Goal: Task Accomplishment & Management: Manage account settings

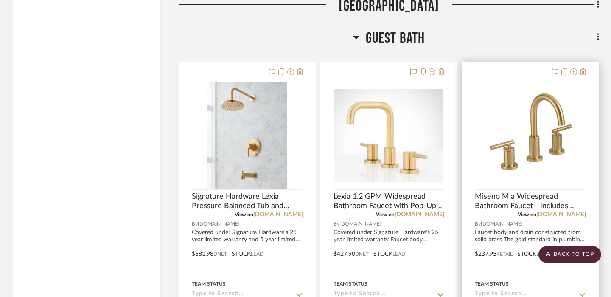
scroll to position [1317, 0]
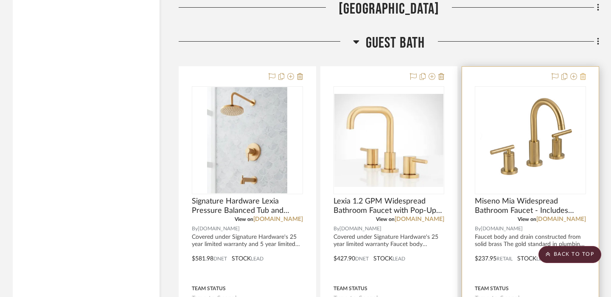
click at [584, 76] on icon at bounding box center [583, 76] width 6 height 7
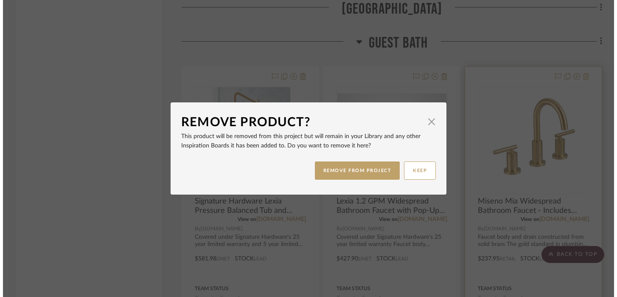
scroll to position [0, 0]
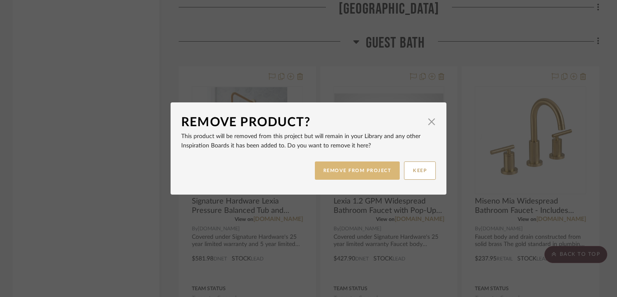
click at [367, 168] on button "REMOVE FROM PROJECT" at bounding box center [357, 170] width 85 height 18
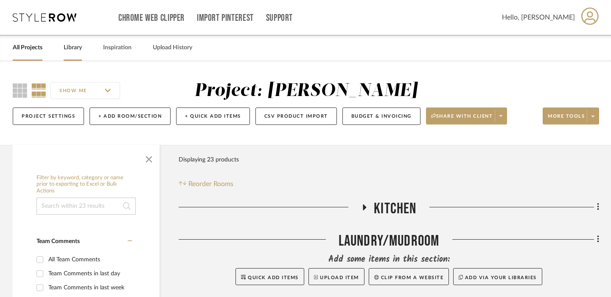
click at [74, 53] on link "Library" at bounding box center [73, 47] width 18 height 11
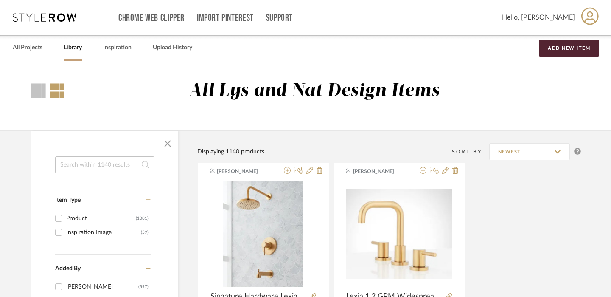
click at [106, 167] on input at bounding box center [104, 164] width 99 height 17
type input "belfast"
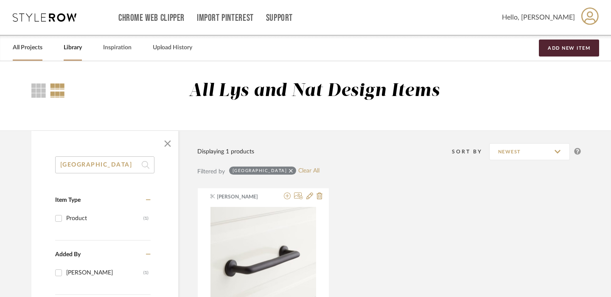
click at [20, 50] on link "All Projects" at bounding box center [28, 47] width 30 height 11
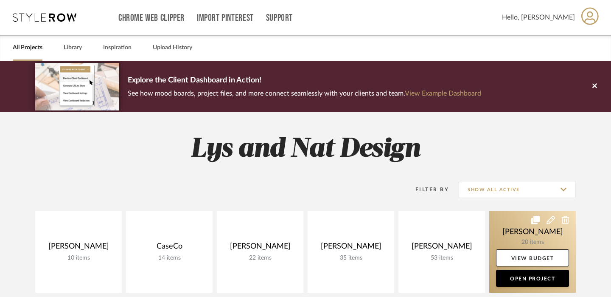
click at [509, 228] on link at bounding box center [532, 252] width 87 height 82
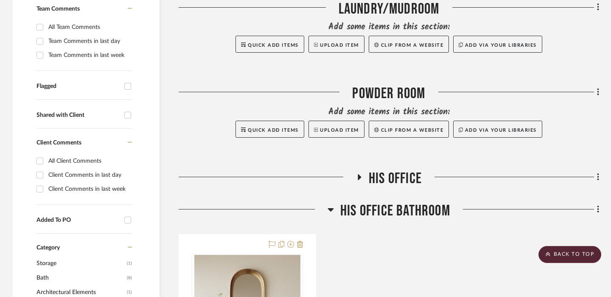
scroll to position [233, 0]
click at [357, 175] on icon at bounding box center [359, 176] width 10 height 6
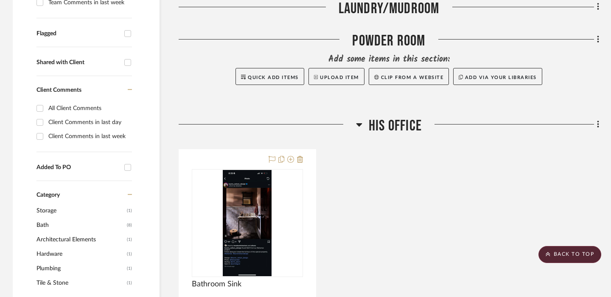
scroll to position [287, 0]
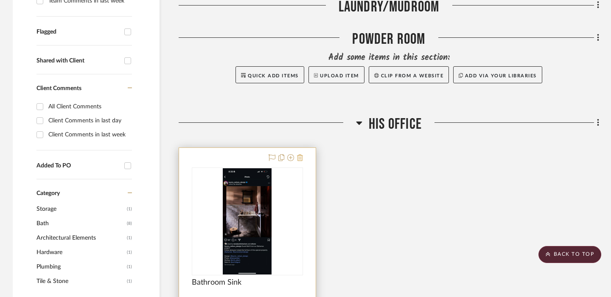
click at [301, 158] on icon at bounding box center [300, 157] width 6 height 7
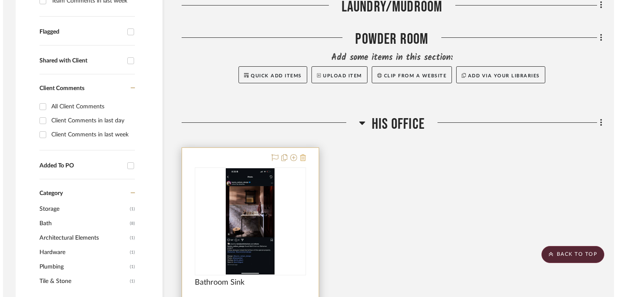
scroll to position [0, 0]
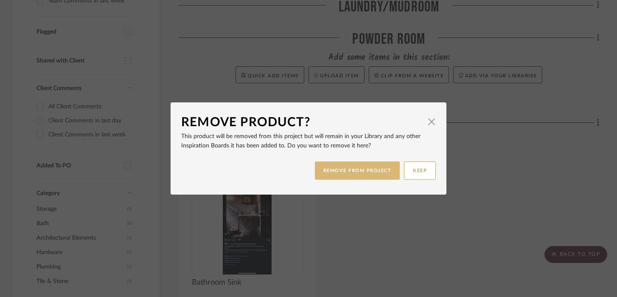
click at [353, 171] on button "REMOVE FROM PROJECT" at bounding box center [357, 170] width 85 height 18
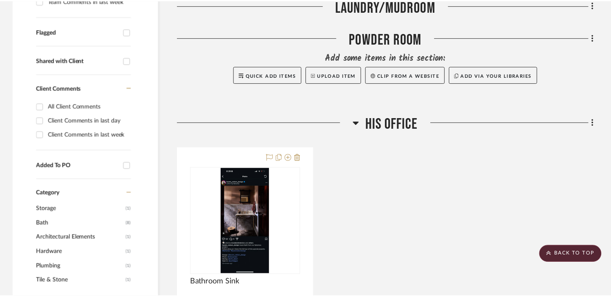
scroll to position [287, 0]
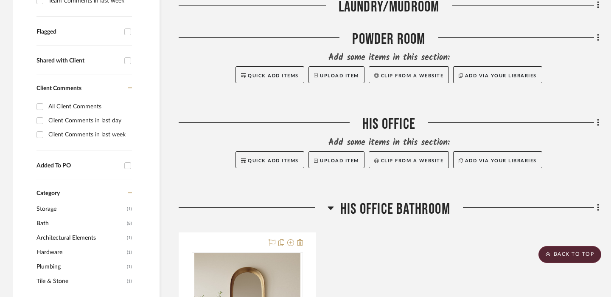
click at [332, 206] on icon at bounding box center [331, 207] width 6 height 10
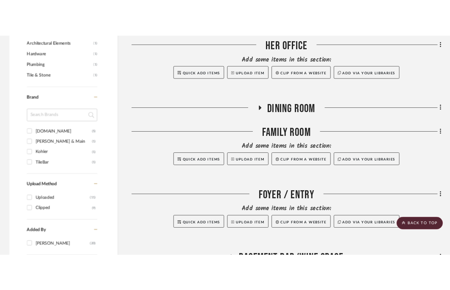
scroll to position [525, 0]
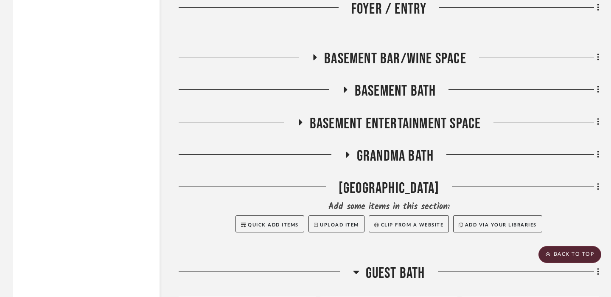
scroll to position [1089, 0]
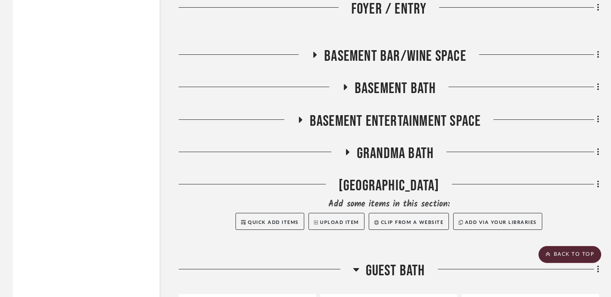
click at [350, 151] on icon at bounding box center [347, 152] width 10 height 6
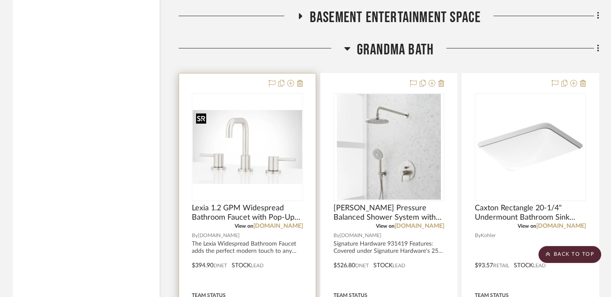
scroll to position [1194, 0]
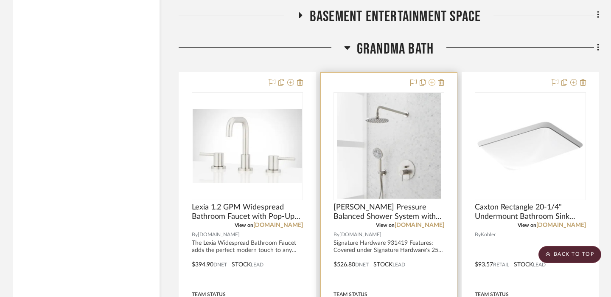
click at [433, 82] on icon at bounding box center [432, 82] width 7 height 7
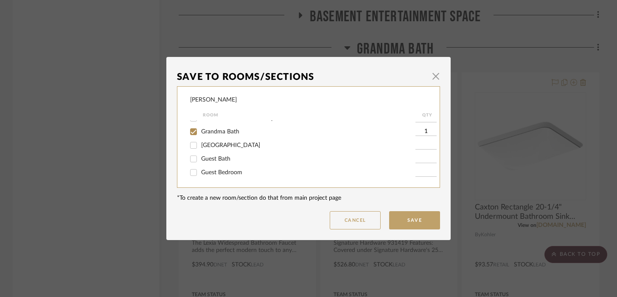
scroll to position [159, 0]
click at [433, 79] on span "button" at bounding box center [435, 75] width 17 height 17
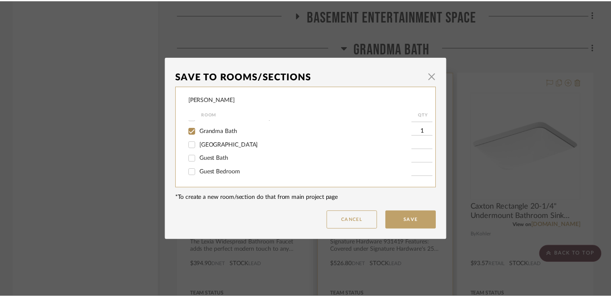
scroll to position [1194, 0]
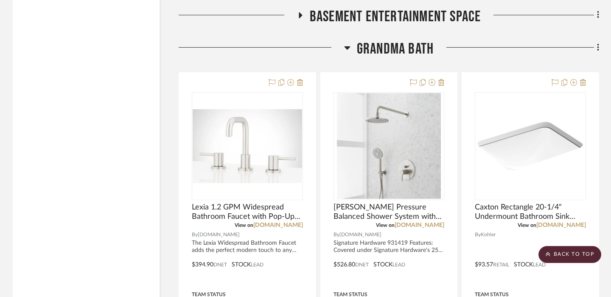
click at [346, 49] on icon at bounding box center [347, 47] width 6 height 10
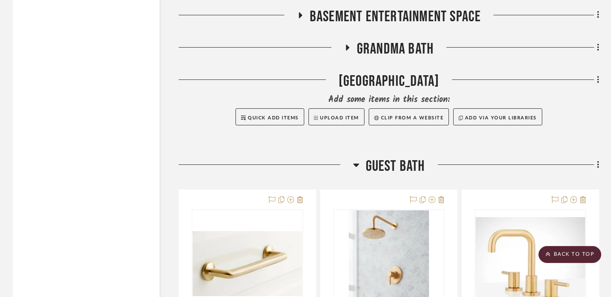
click at [354, 167] on icon at bounding box center [356, 165] width 6 height 10
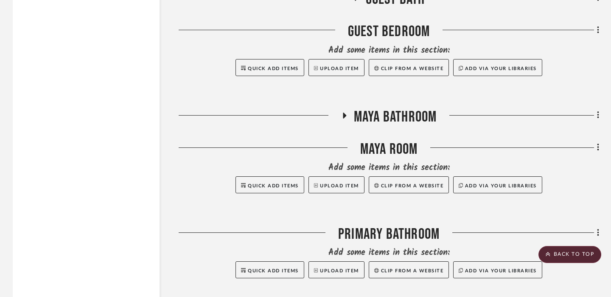
scroll to position [1363, 0]
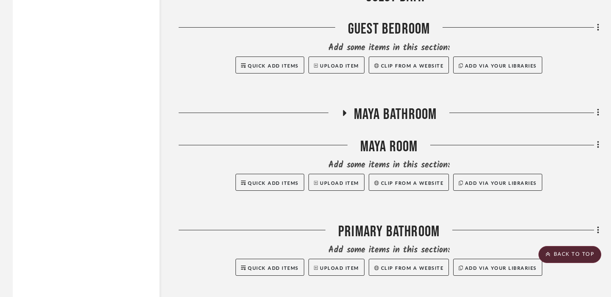
click at [343, 114] on icon at bounding box center [344, 113] width 10 height 6
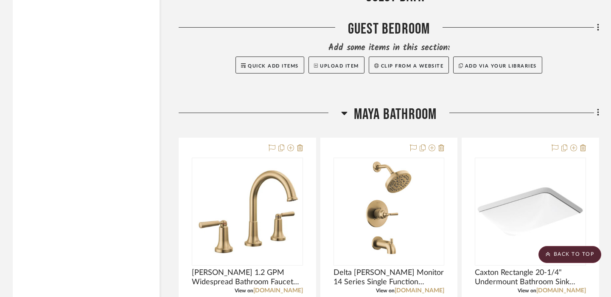
click at [343, 114] on icon at bounding box center [344, 113] width 6 height 10
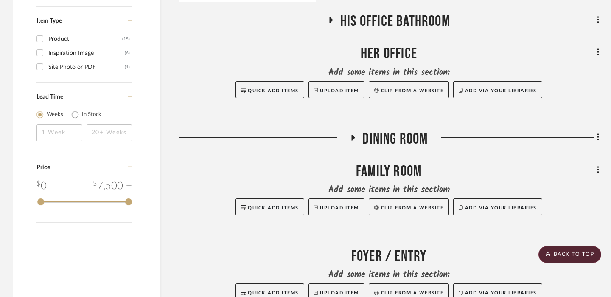
scroll to position [796, 0]
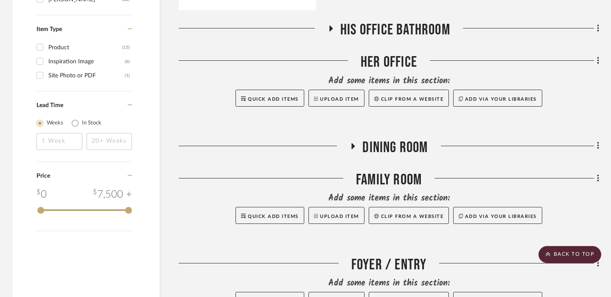
click at [351, 143] on icon at bounding box center [353, 146] width 10 height 6
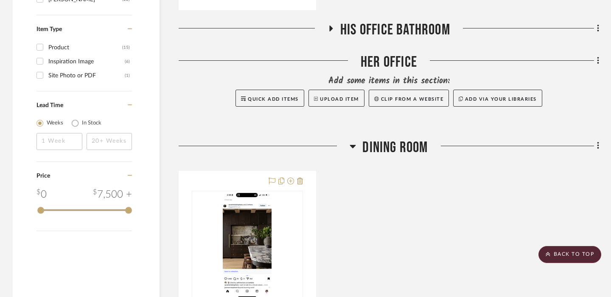
click at [352, 145] on icon at bounding box center [353, 146] width 6 height 3
